Goal: Information Seeking & Learning: Check status

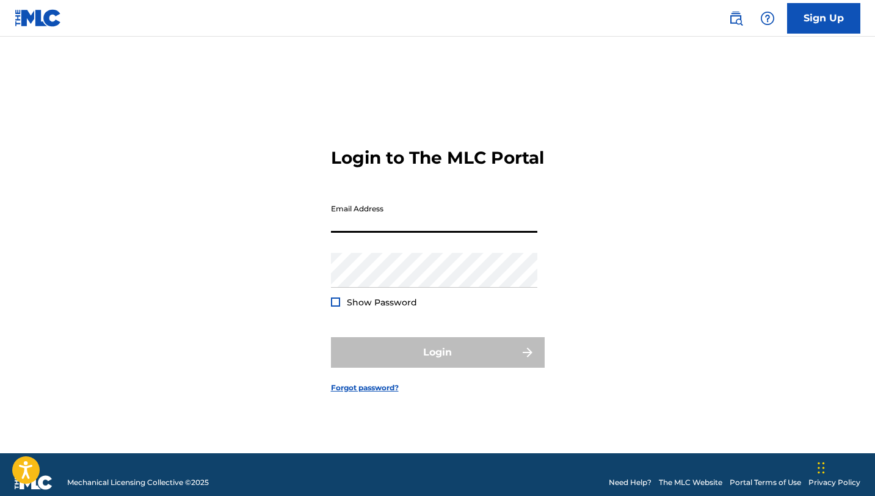
click at [388, 229] on input "Email Address" at bounding box center [434, 215] width 206 height 35
type input "[EMAIL_ADDRESS][DOMAIN_NAME]"
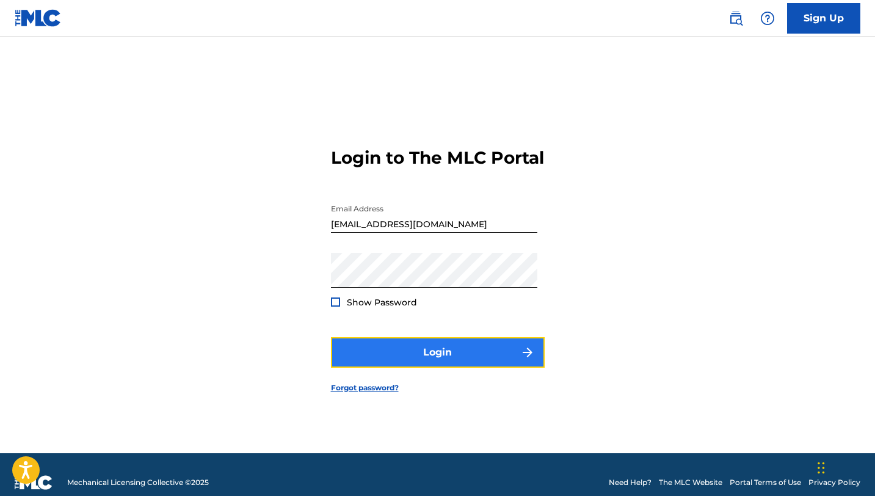
click at [415, 358] on button "Login" at bounding box center [438, 352] width 214 height 31
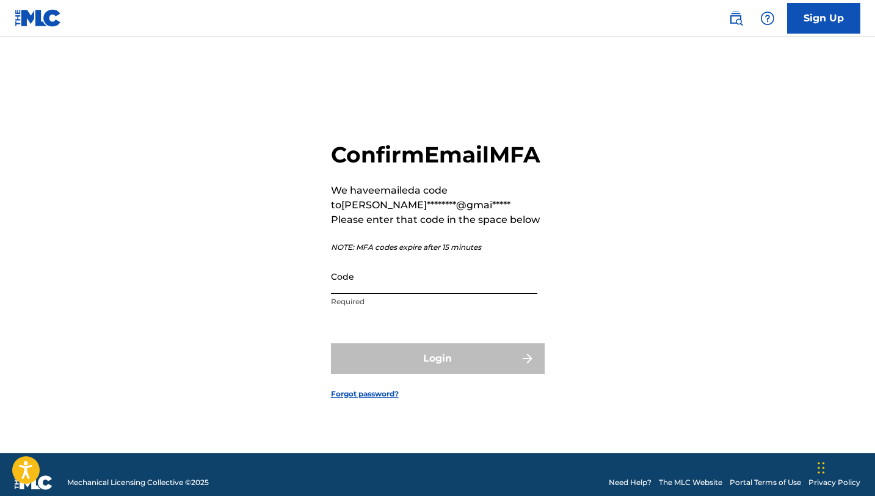
click at [372, 291] on input "Code" at bounding box center [434, 276] width 206 height 35
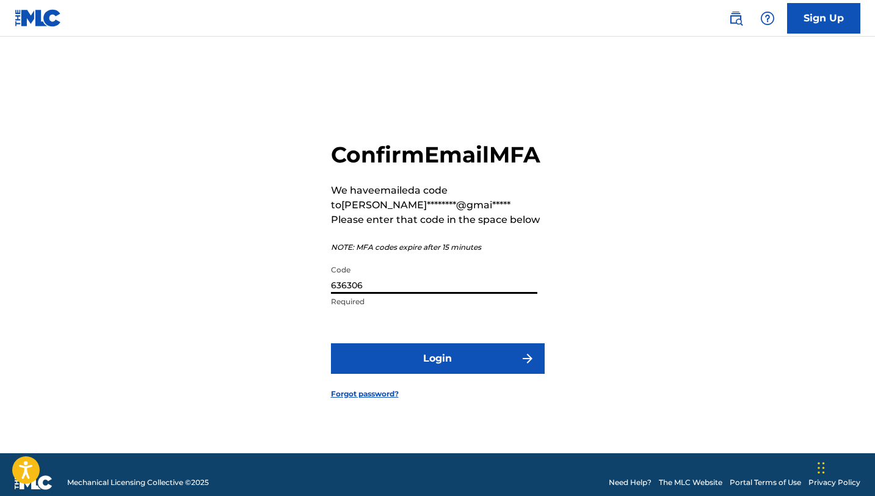
type input "636306"
click at [331, 343] on button "Login" at bounding box center [438, 358] width 214 height 31
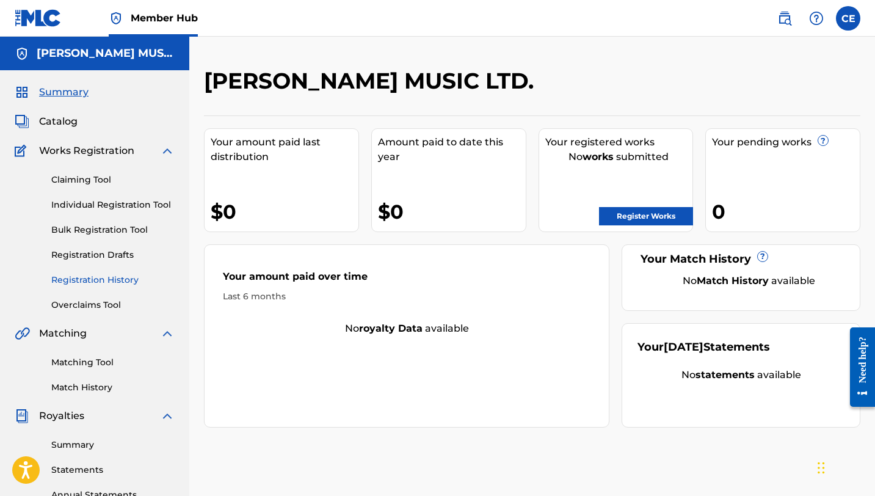
click at [94, 283] on link "Registration History" at bounding box center [112, 280] width 123 height 13
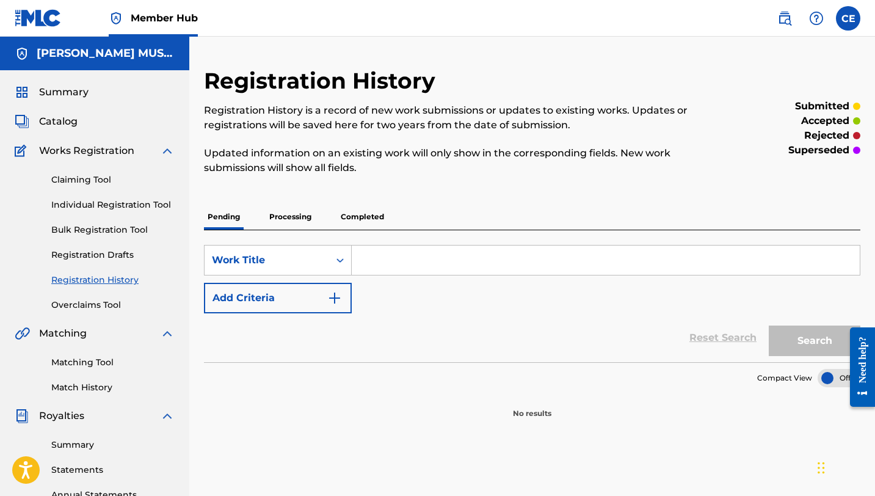
click at [299, 217] on p "Processing" at bounding box center [290, 217] width 49 height 26
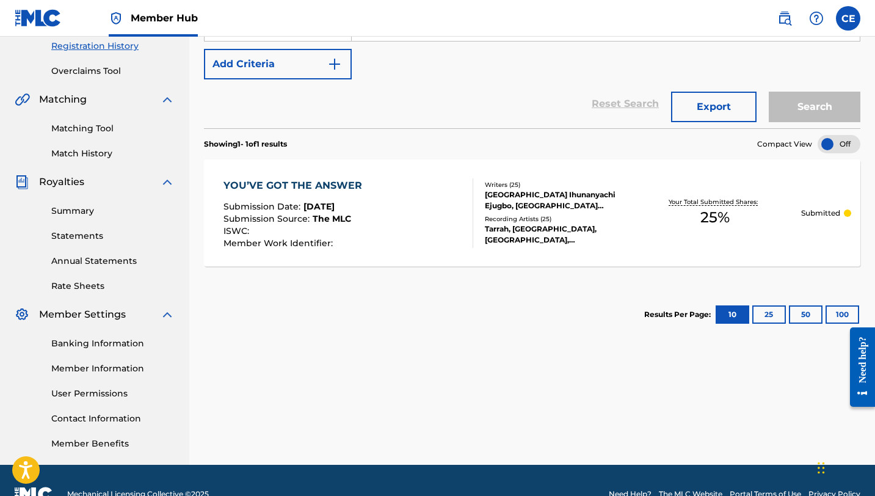
scroll to position [233, 0]
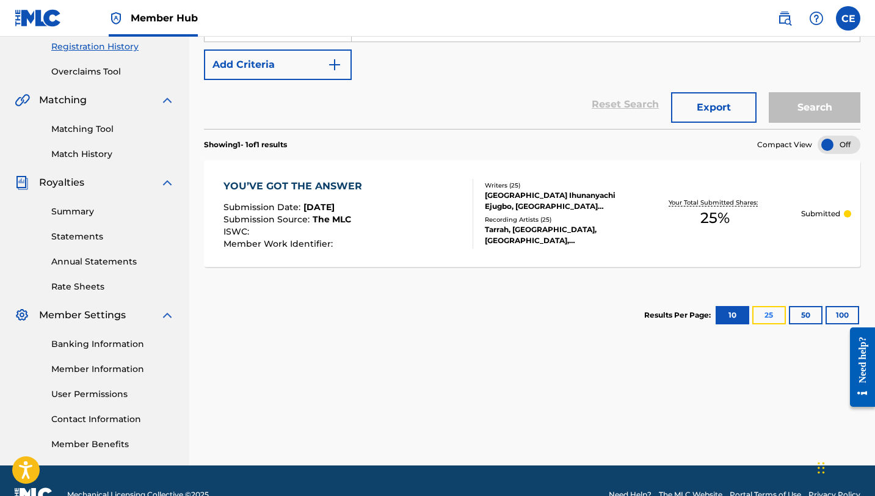
click at [765, 311] on button "25" at bounding box center [769, 315] width 34 height 18
click at [731, 313] on button "10" at bounding box center [733, 315] width 34 height 18
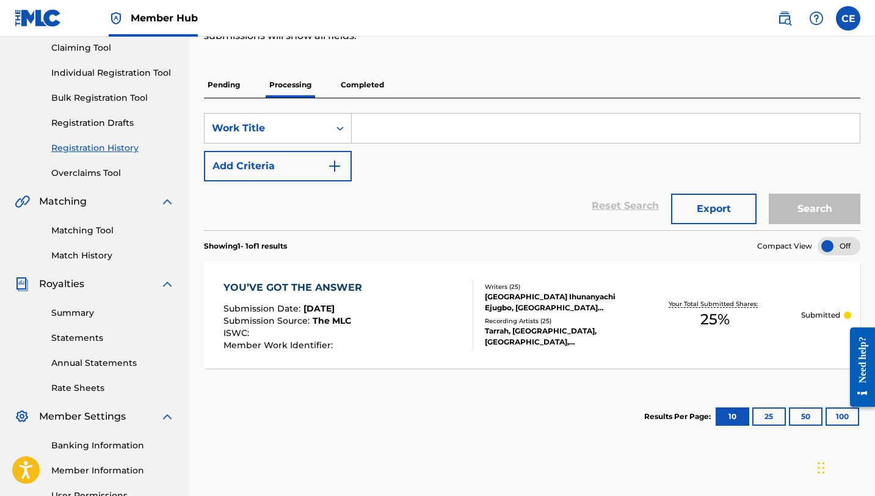
scroll to position [125, 0]
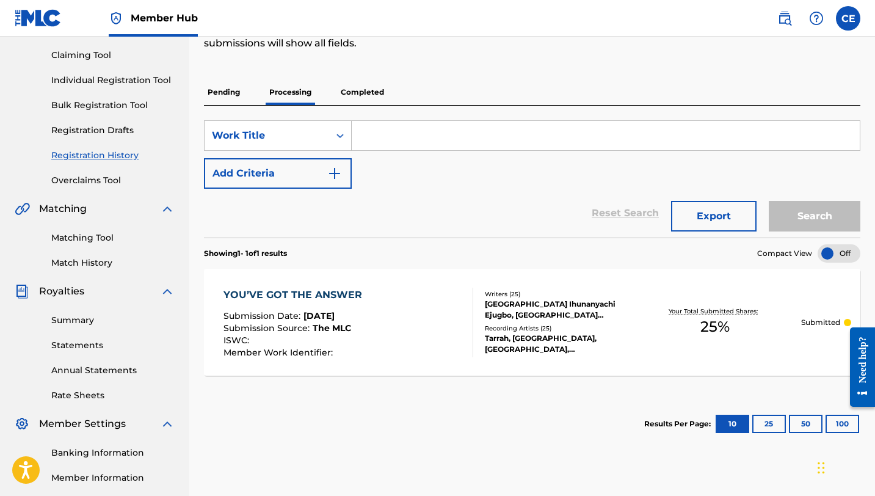
click at [224, 95] on p "Pending" at bounding box center [224, 92] width 40 height 26
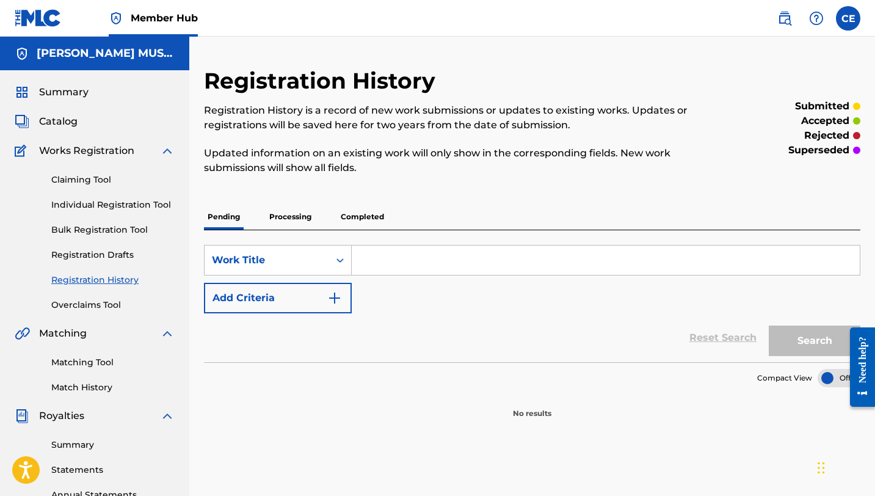
click at [293, 214] on p "Processing" at bounding box center [290, 217] width 49 height 26
